Goal: Task Accomplishment & Management: Check status

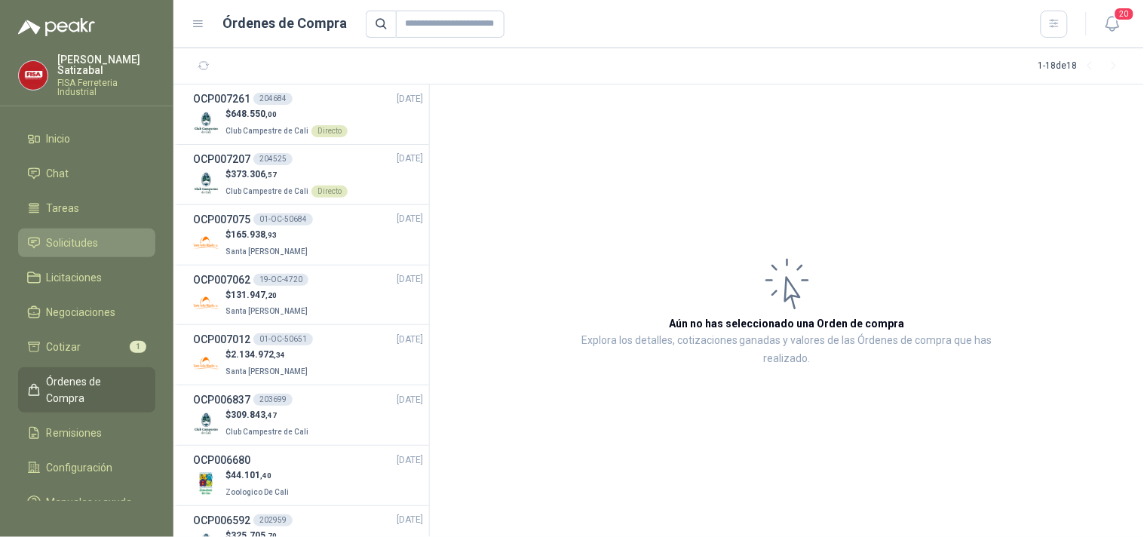
click at [85, 235] on span "Solicitudes" at bounding box center [73, 243] width 52 height 17
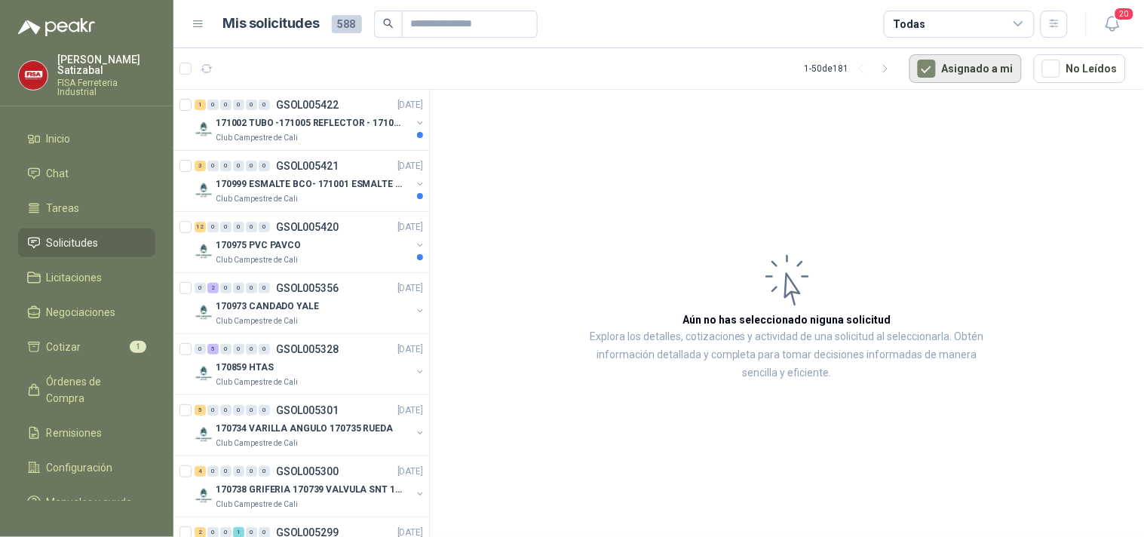
click at [952, 76] on button "Asignado a mi" at bounding box center [966, 68] width 112 height 29
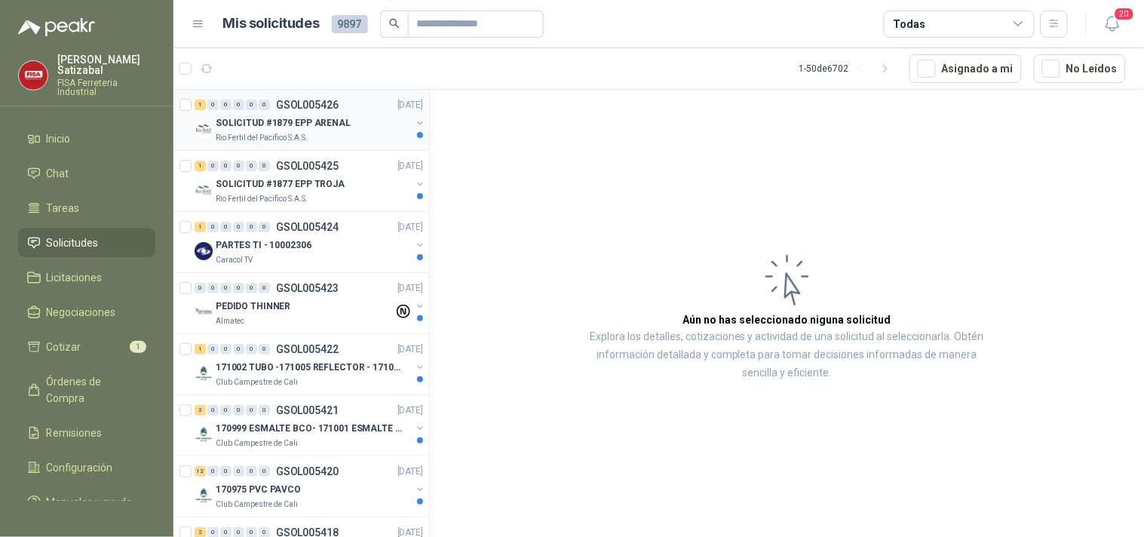
click at [318, 132] on div "Rio Fertil del Pacífico S.A.S." at bounding box center [313, 138] width 195 height 12
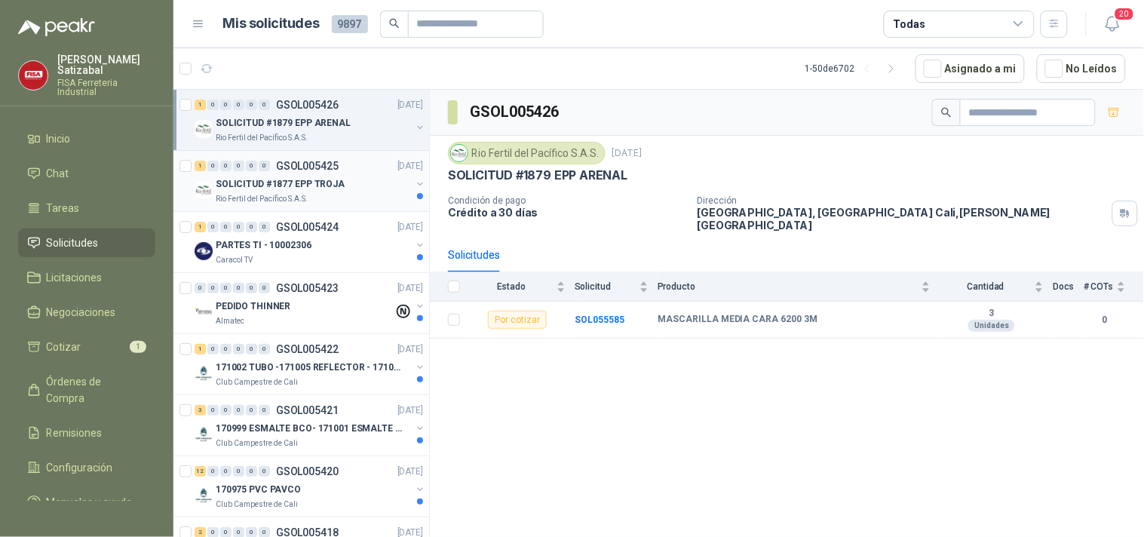
click at [314, 178] on p "SOLICITUD #1877 EPP TROJA" at bounding box center [280, 184] width 129 height 14
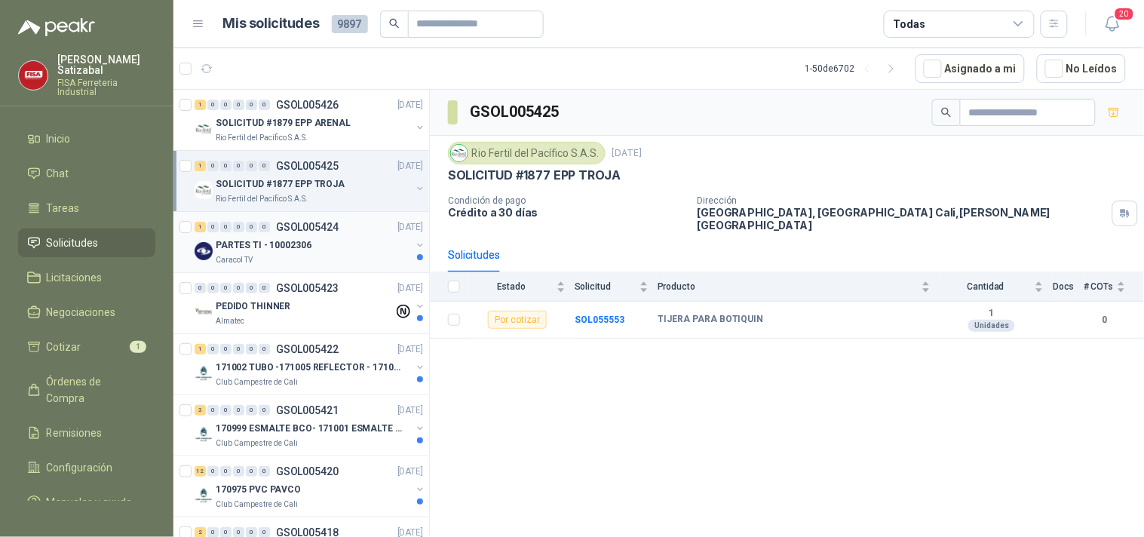
click at [302, 238] on p "PARTES TI - 10002306" at bounding box center [264, 245] width 96 height 14
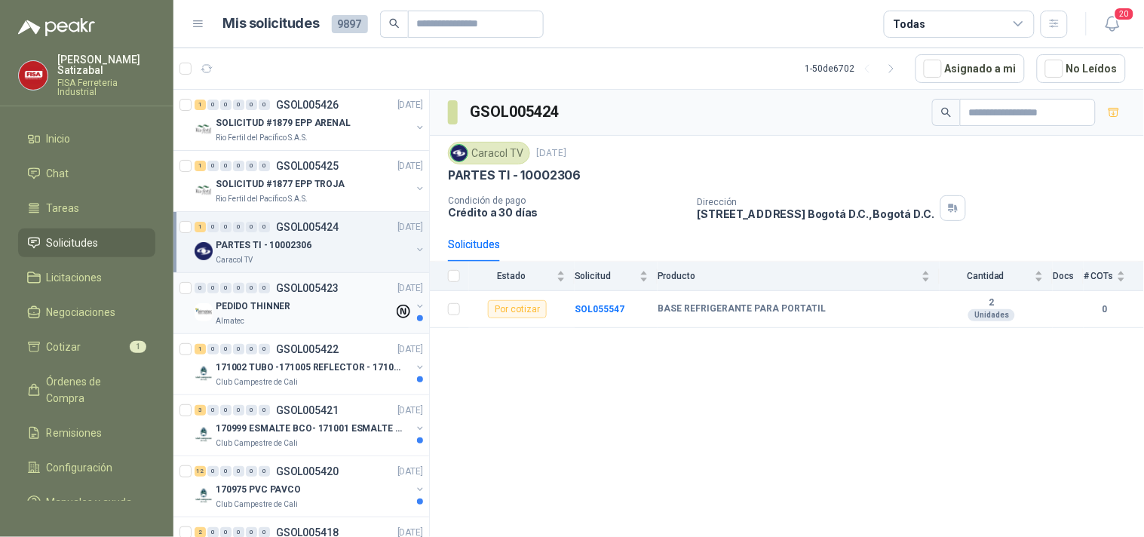
click at [314, 284] on p "GSOL005423" at bounding box center [307, 288] width 63 height 11
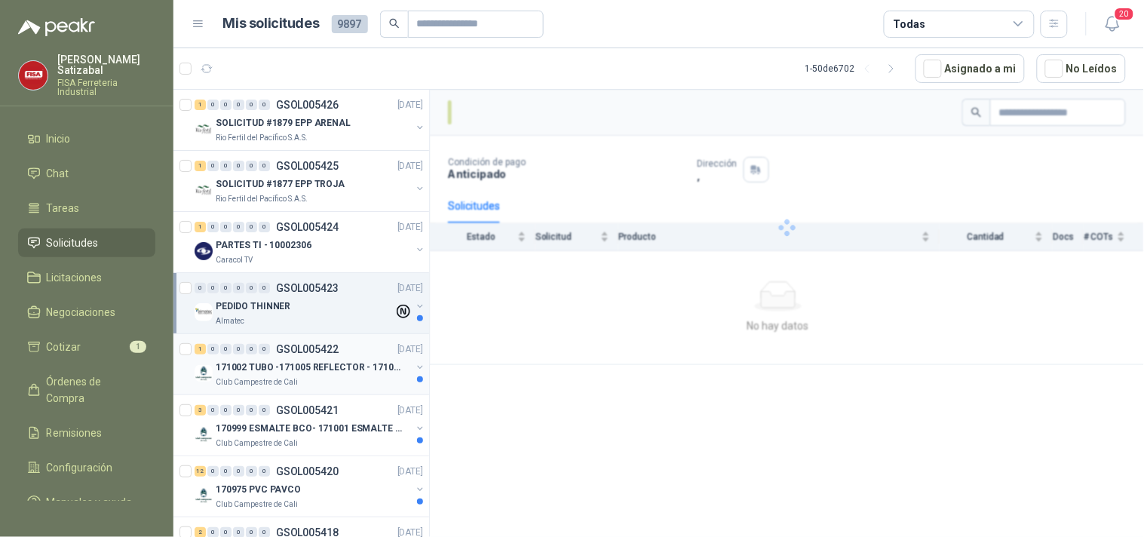
click at [317, 358] on div "171002 TUBO -171005 REFLECTOR - 171007 PANEL" at bounding box center [313, 367] width 195 height 18
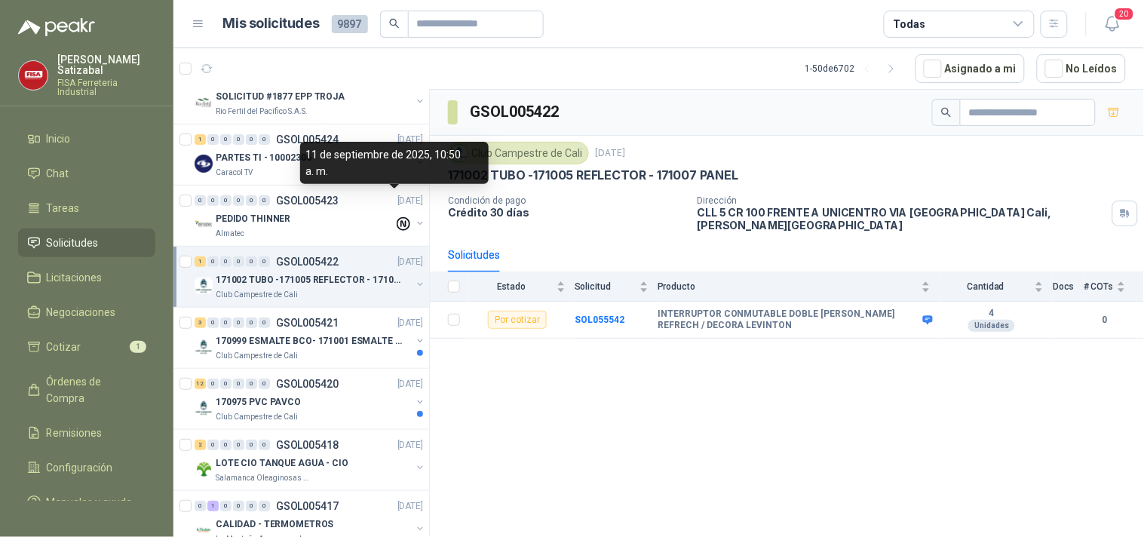
scroll to position [93, 0]
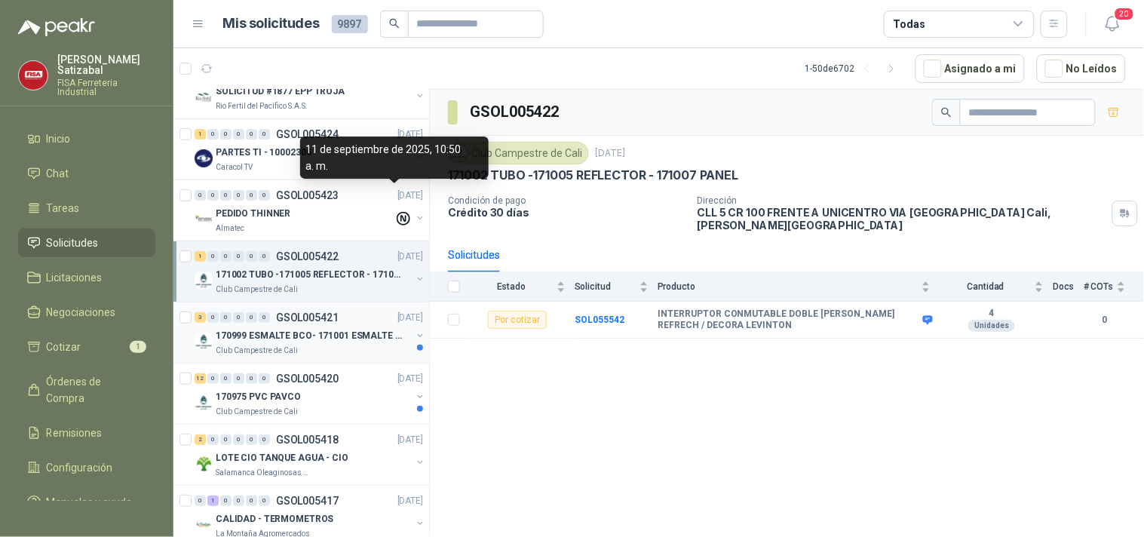
click at [305, 336] on p "170999 ESMALTE BCO- 171001 ESMALTE GRIS" at bounding box center [310, 336] width 188 height 14
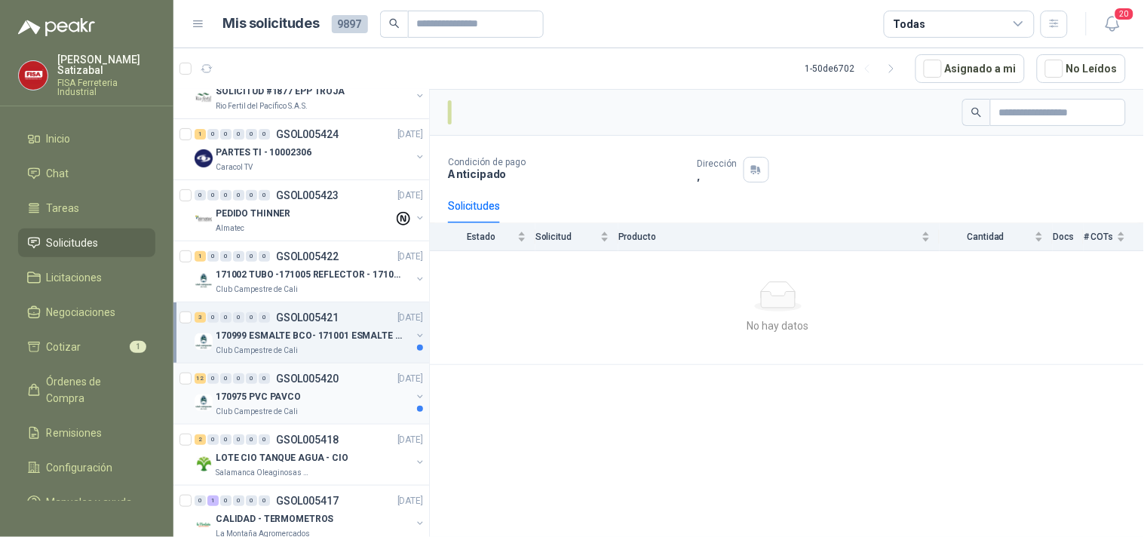
click at [289, 398] on p "170975 PVC PAVCO" at bounding box center [258, 397] width 85 height 14
